Goal: Information Seeking & Learning: Understand process/instructions

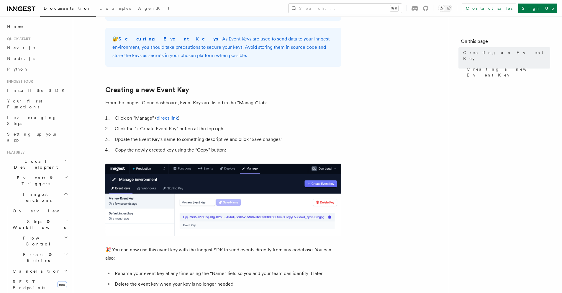
scroll to position [203, 0]
click at [166, 118] on link "direct link" at bounding box center [167, 118] width 21 height 6
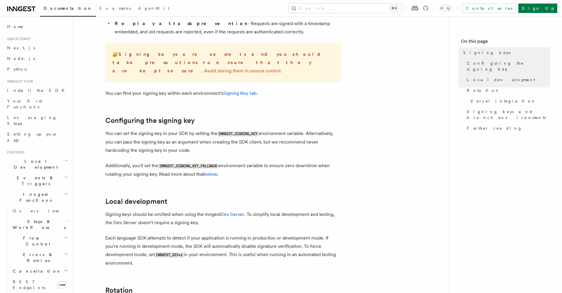
scroll to position [124, 0]
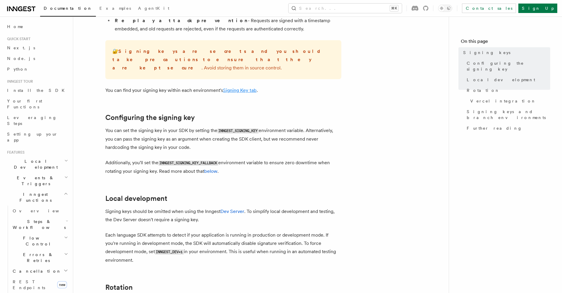
click at [242, 87] on link "Signing Key tab" at bounding box center [240, 90] width 34 height 6
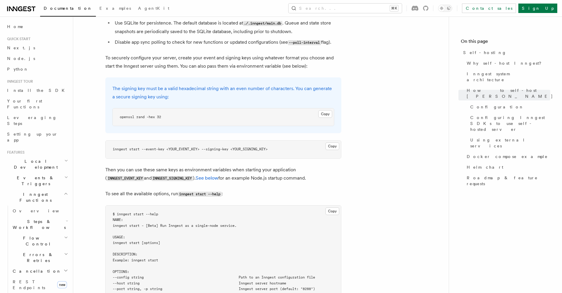
scroll to position [846, 0]
click at [324, 109] on button "Copy Copied" at bounding box center [325, 113] width 14 height 8
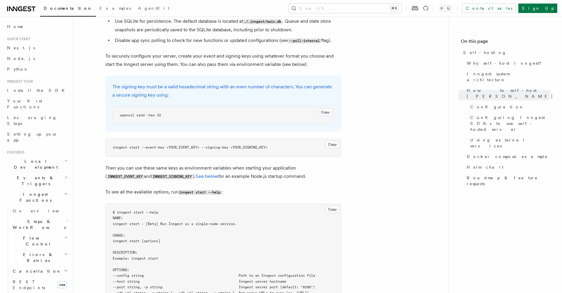
scroll to position [847, 0]
